Goal: Navigation & Orientation: Find specific page/section

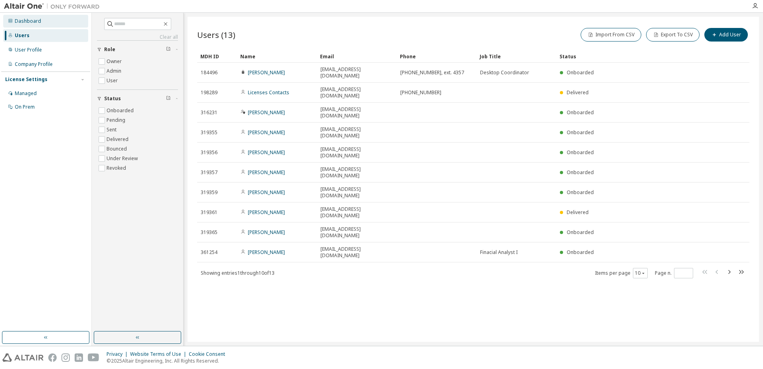
click at [29, 22] on div "Dashboard" at bounding box center [28, 21] width 26 height 6
